Goal: Transaction & Acquisition: Purchase product/service

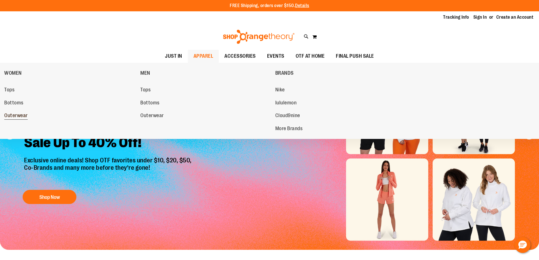
click at [15, 115] on span "Outerwear" at bounding box center [15, 116] width 23 height 7
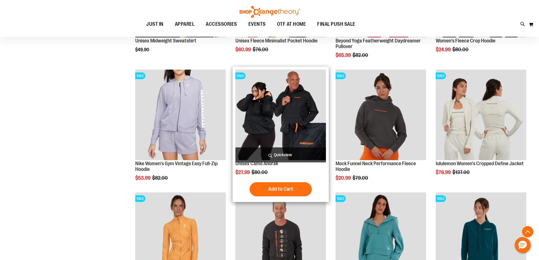
scroll to position [188, 0]
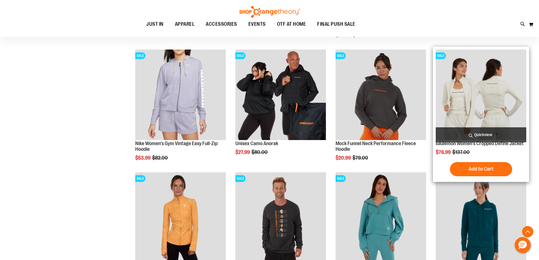
click at [479, 90] on img "product" at bounding box center [481, 94] width 90 height 90
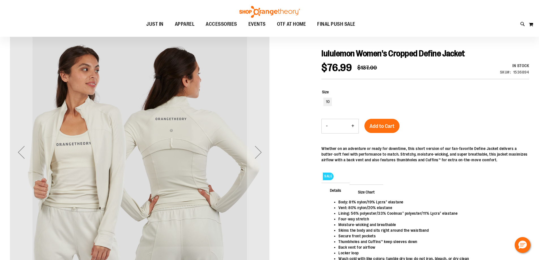
scroll to position [47, 0]
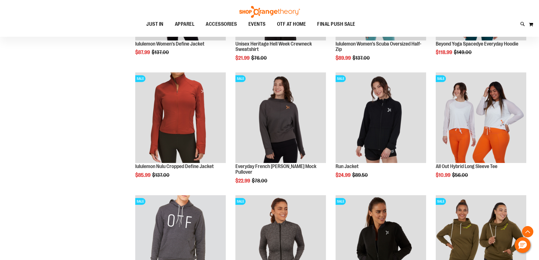
scroll to position [424, 0]
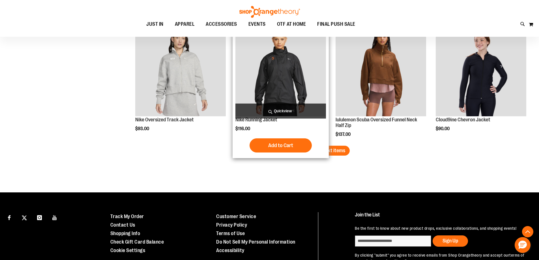
scroll to position [1084, 0]
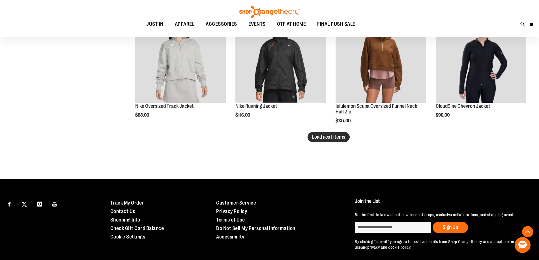
click at [335, 137] on span "Load next items" at bounding box center [328, 137] width 33 height 6
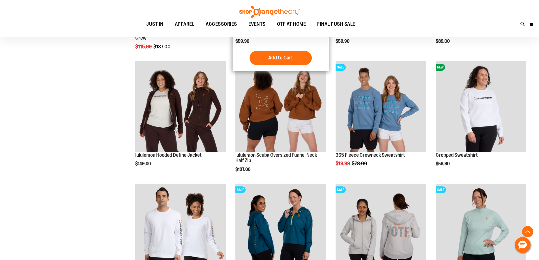
scroll to position [1272, 0]
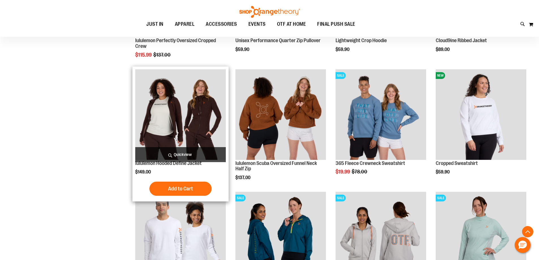
click at [194, 109] on img "product" at bounding box center [180, 114] width 90 height 90
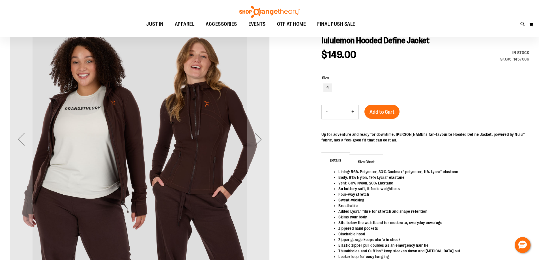
scroll to position [59, 0]
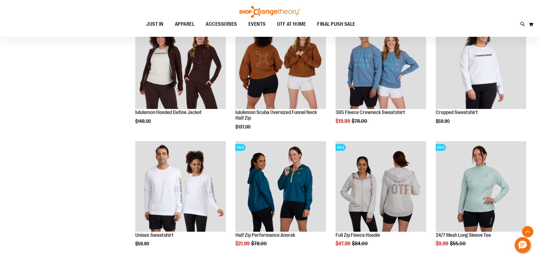
scroll to position [194, 0]
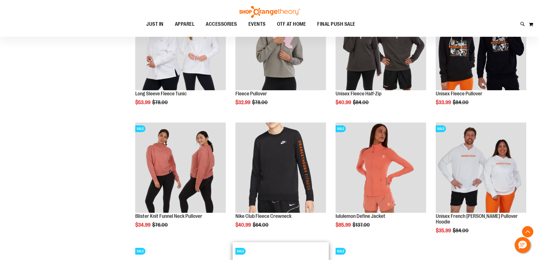
scroll to position [396, 0]
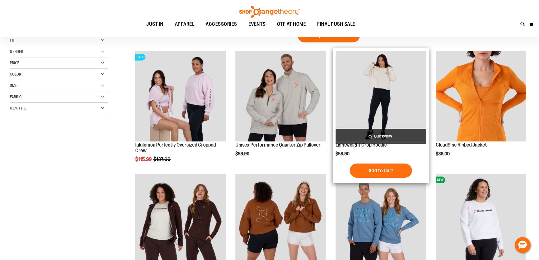
scroll to position [19, 0]
